Goal: Information Seeking & Learning: Learn about a topic

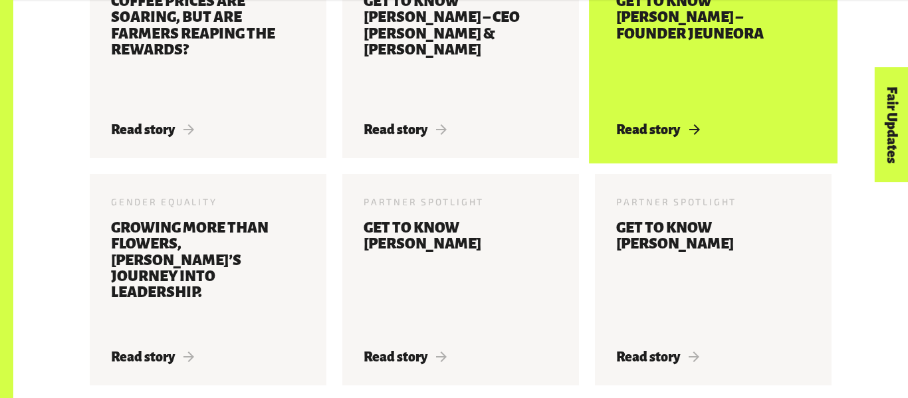
scroll to position [1141, 0]
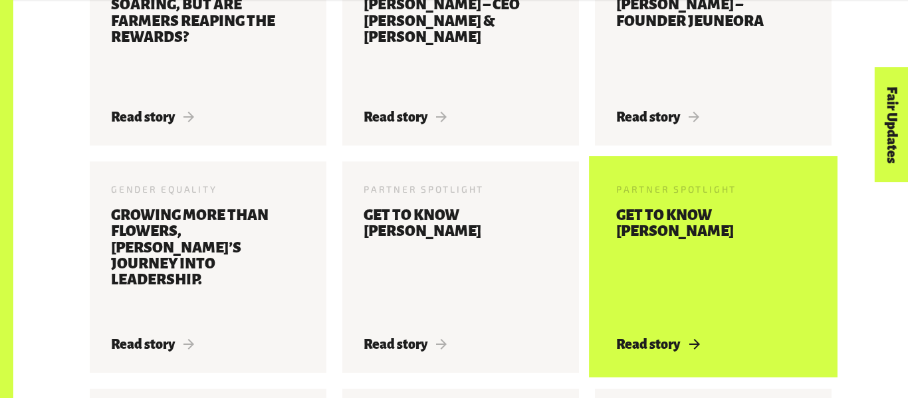
click at [776, 251] on h3 "Get to know [PERSON_NAME]" at bounding box center [713, 263] width 194 height 113
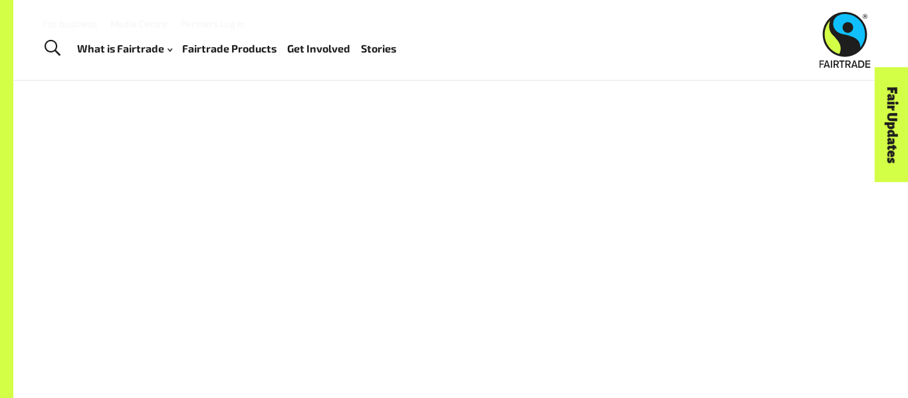
click at [760, 335] on div at bounding box center [461, 289] width 742 height 310
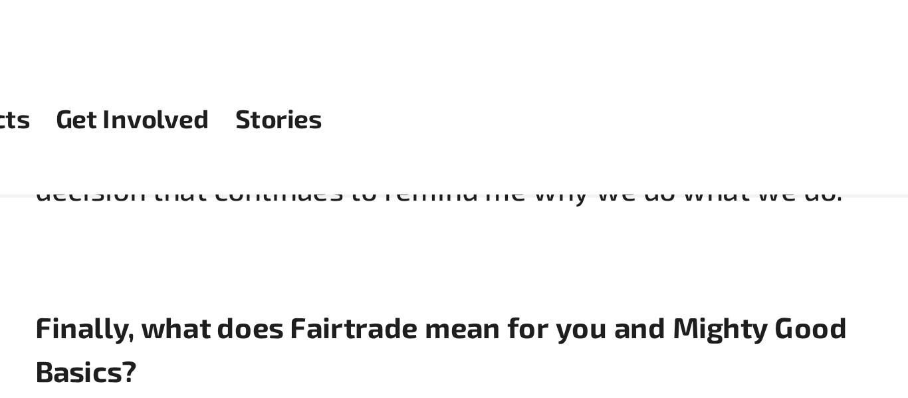
scroll to position [1788, 0]
